Goal: Transaction & Acquisition: Download file/media

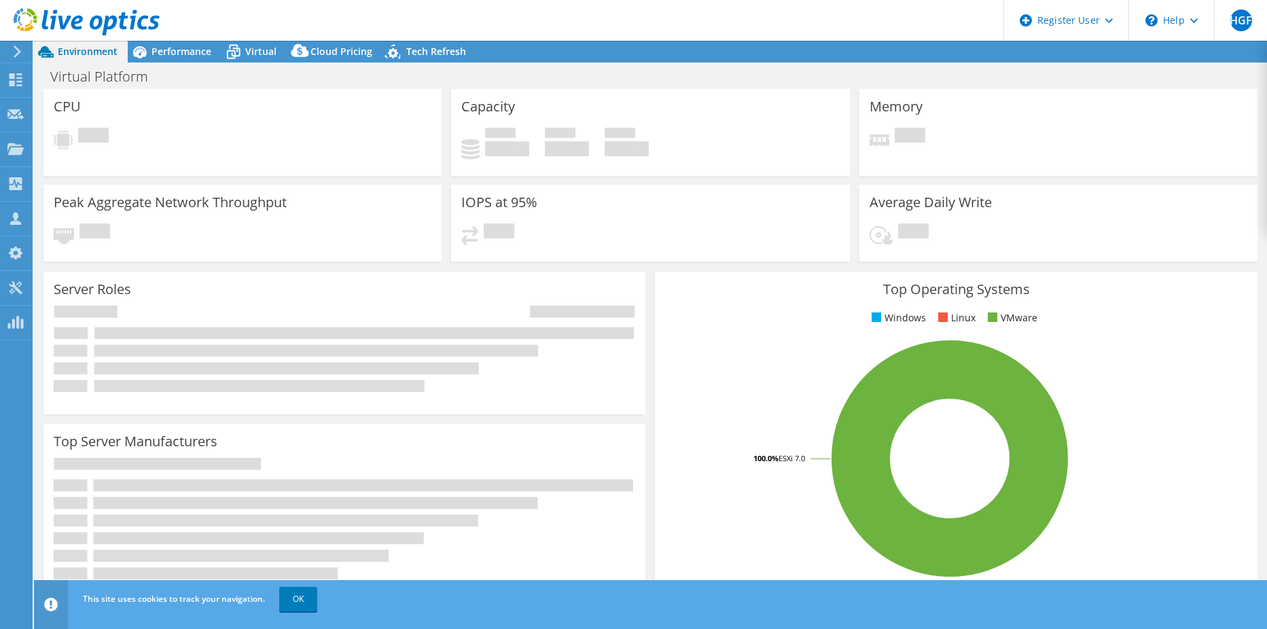
select select "EULondon"
select select "USD"
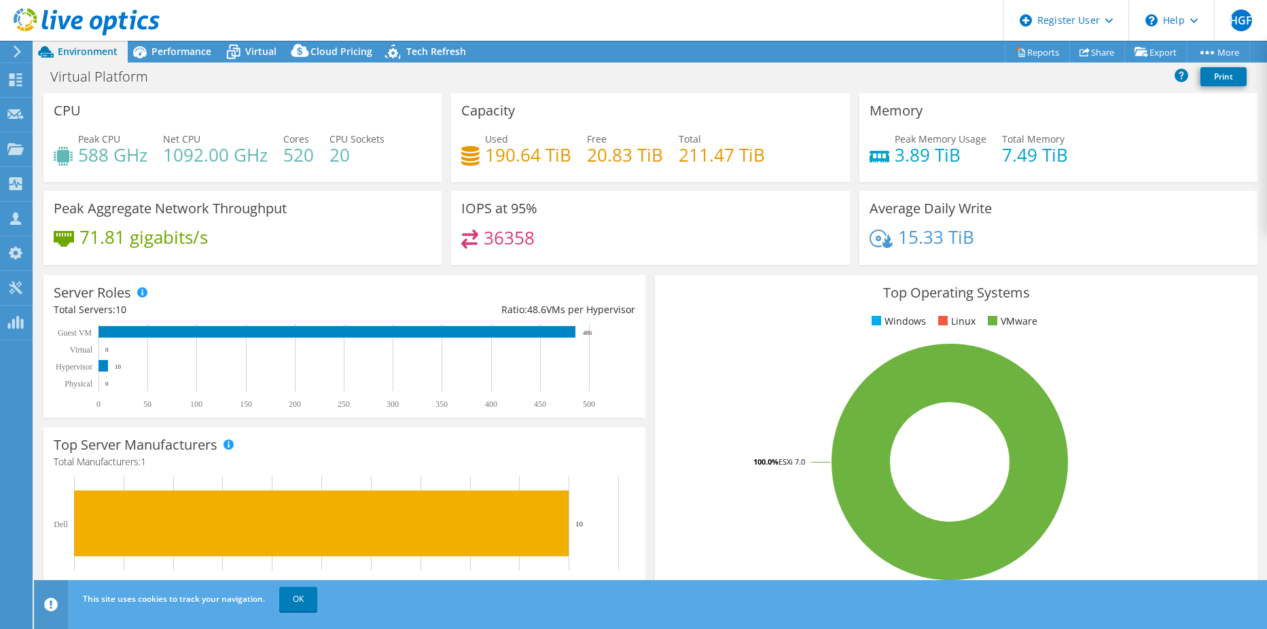
click at [15, 54] on icon at bounding box center [17, 52] width 10 height 12
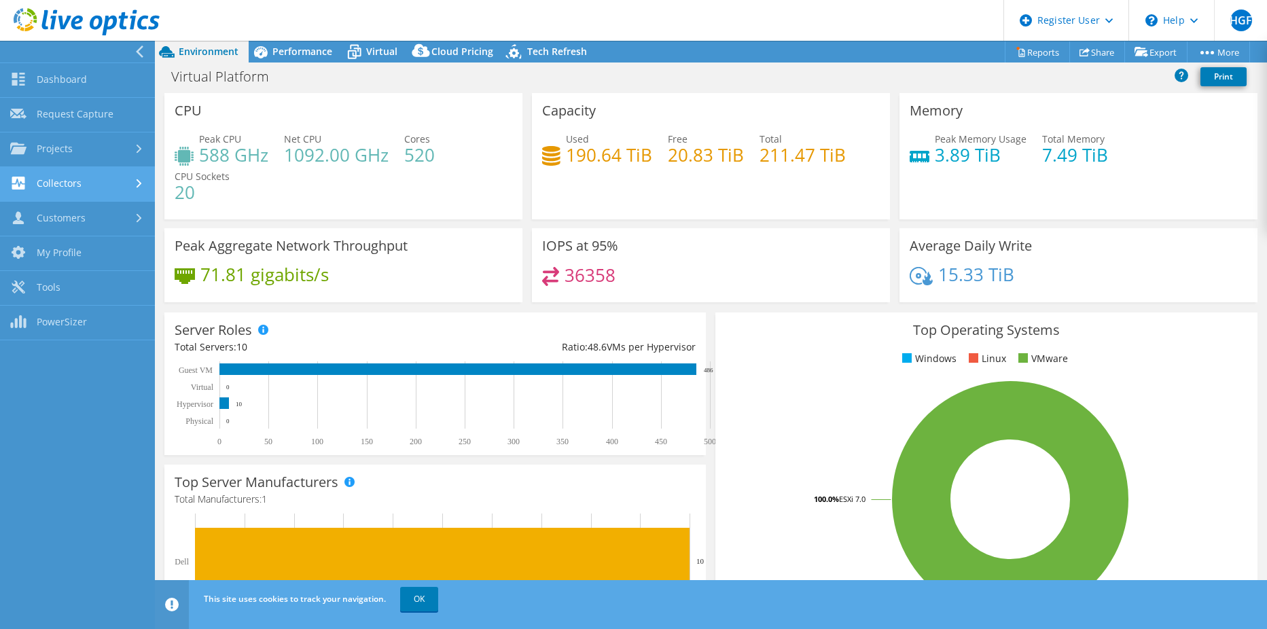
click at [72, 186] on link "Collectors" at bounding box center [77, 184] width 155 height 35
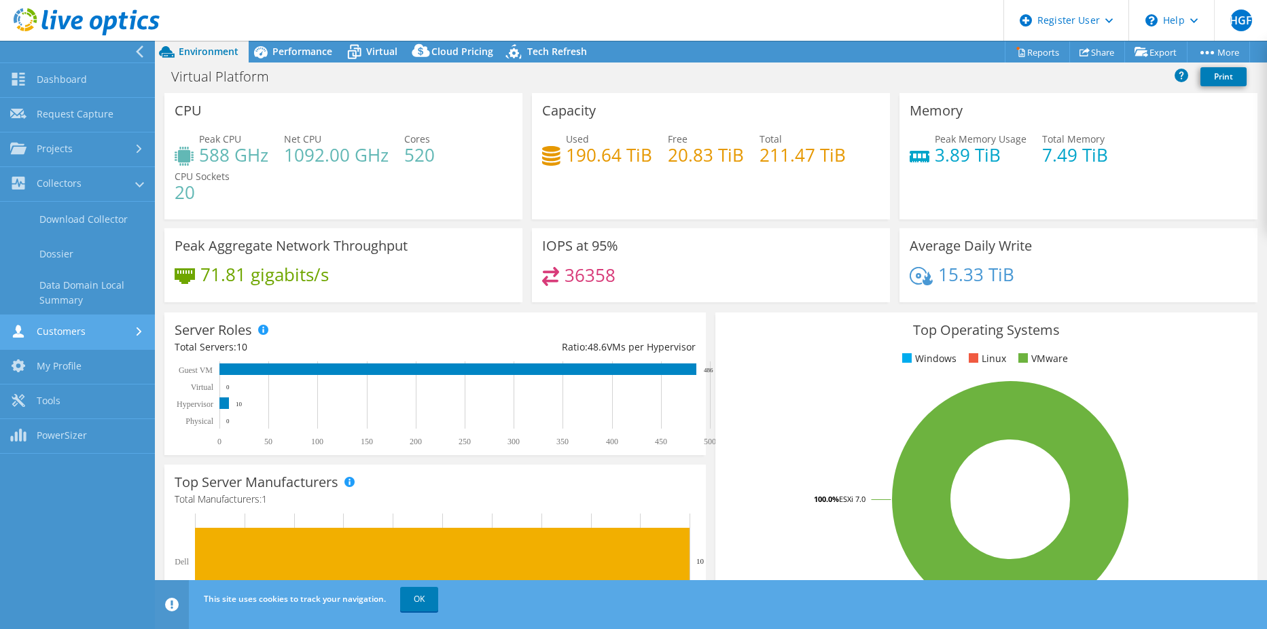
click at [78, 331] on link "Customers" at bounding box center [77, 332] width 155 height 35
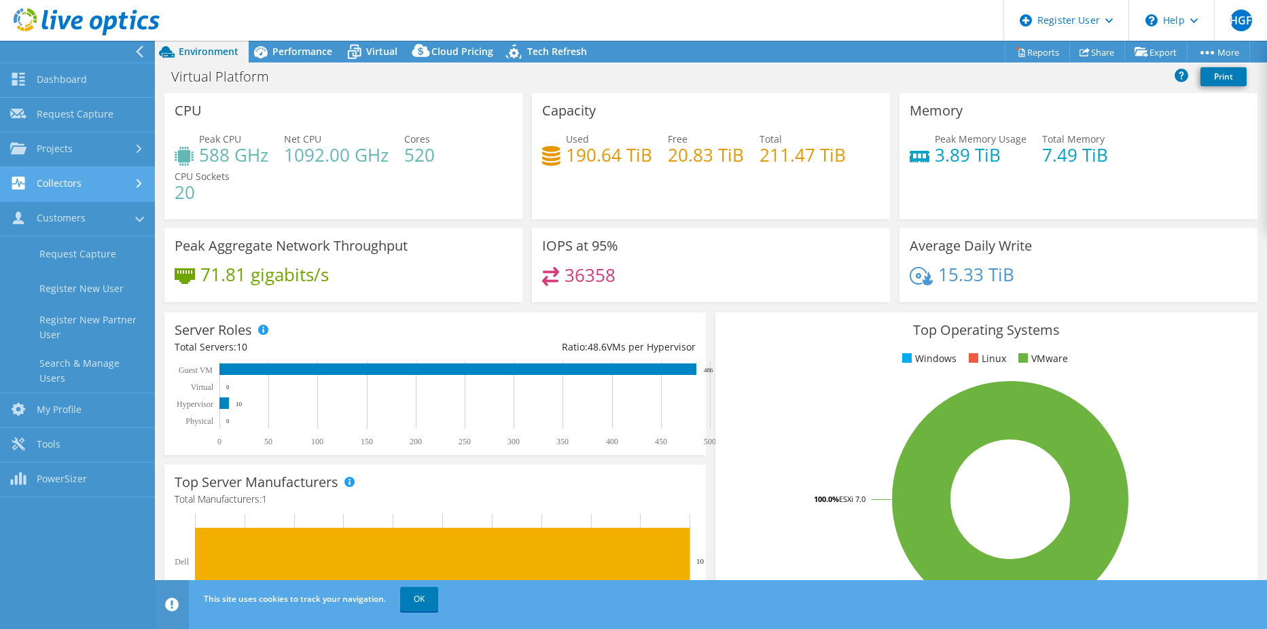
click at [88, 185] on link "Collectors" at bounding box center [77, 184] width 155 height 35
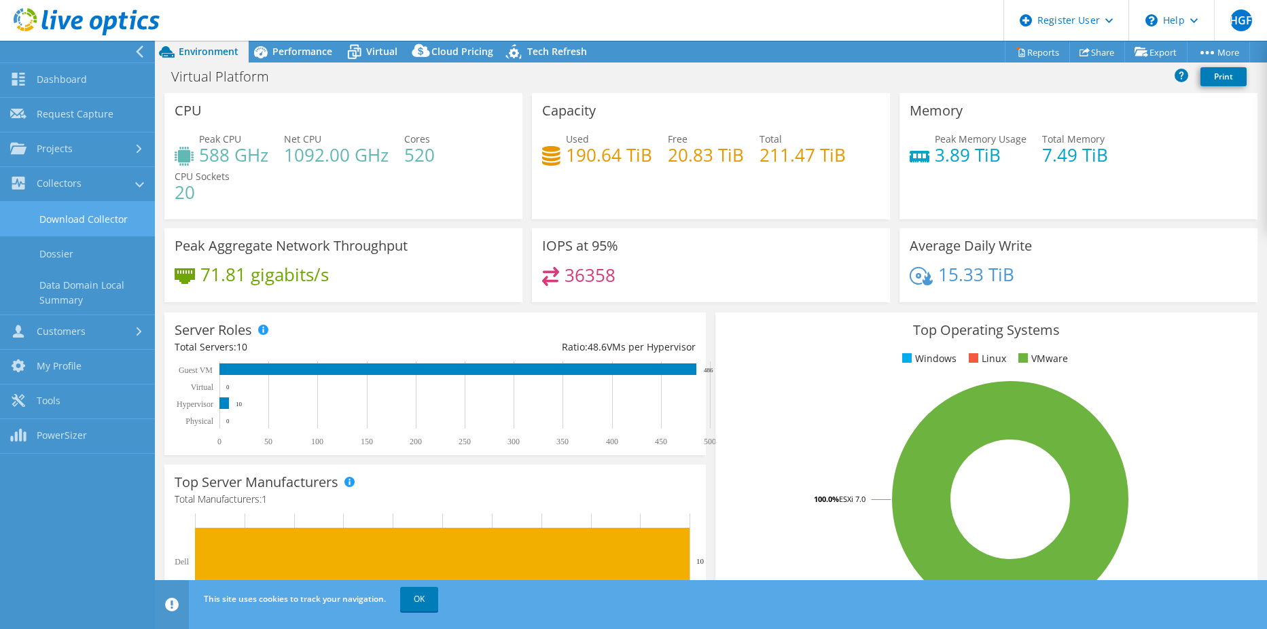
click at [72, 217] on link "Download Collector" at bounding box center [77, 219] width 155 height 35
